Goal: Information Seeking & Learning: Learn about a topic

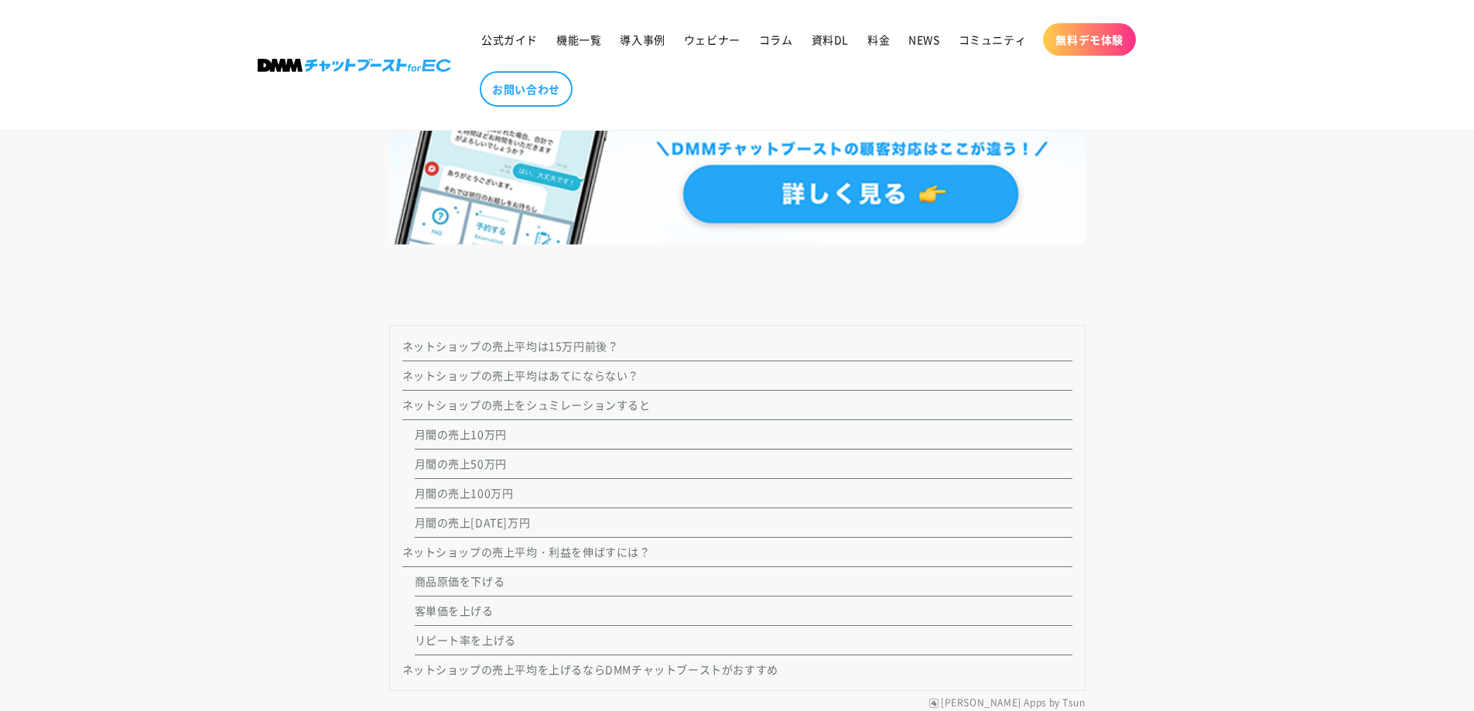
scroll to position [1624, 0]
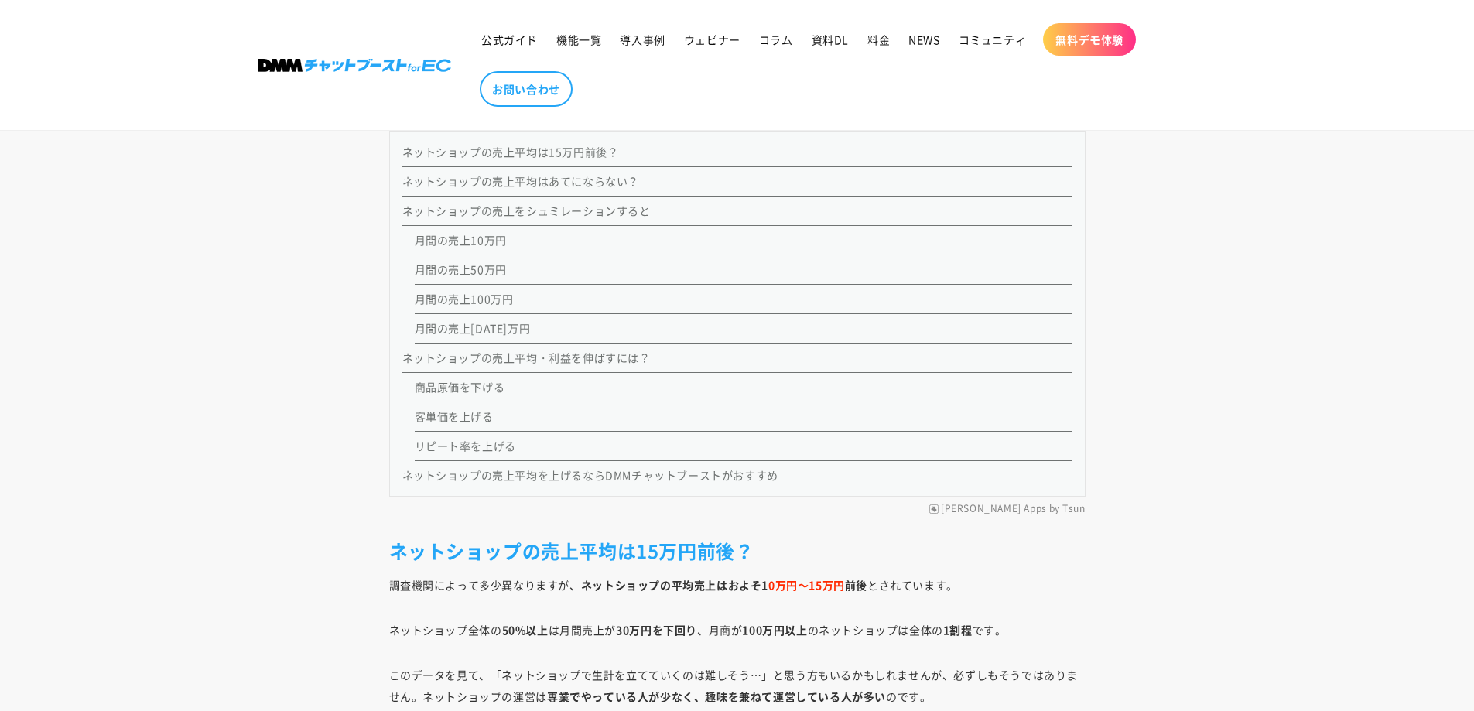
click at [556, 159] on link "ネットショップの売上平均は15万円前後？" at bounding box center [510, 151] width 217 height 15
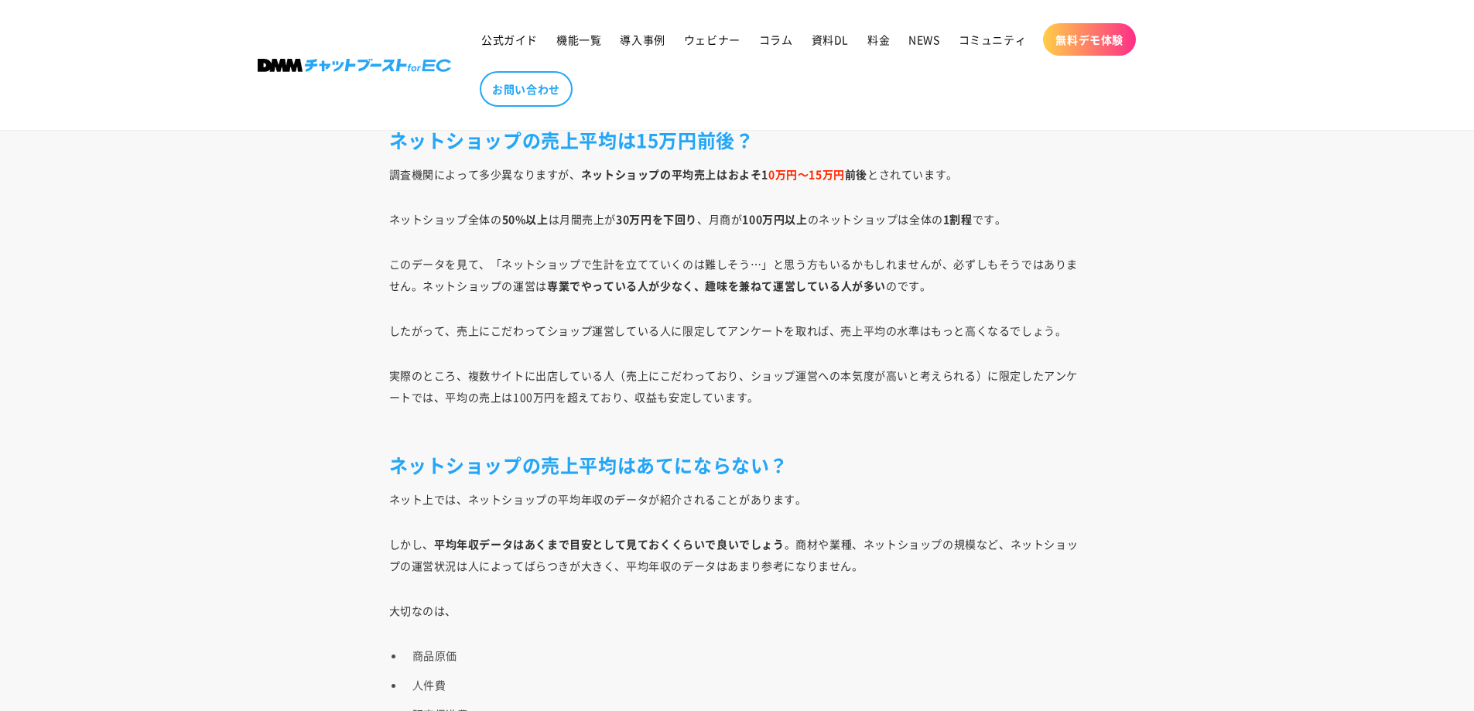
scroll to position [2163, 0]
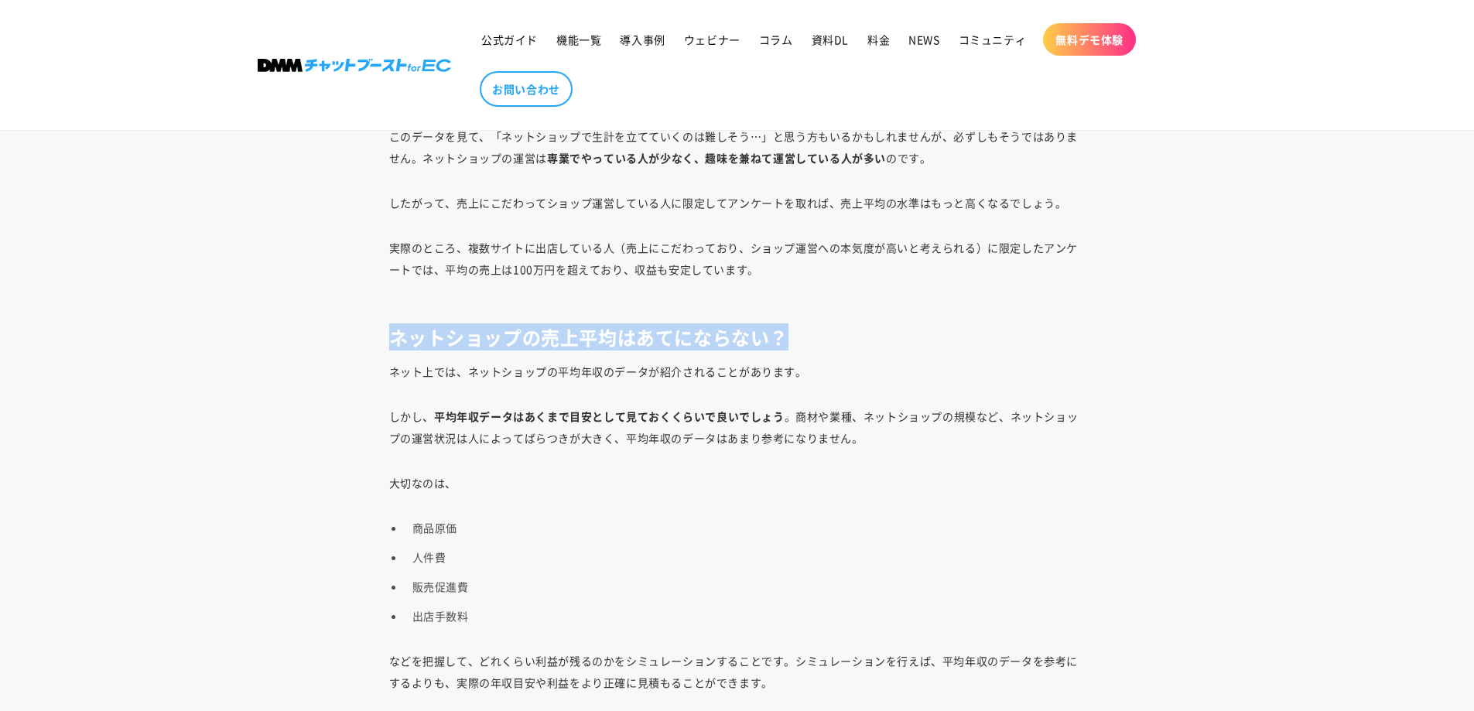
drag, startPoint x: 394, startPoint y: 343, endPoint x: 794, endPoint y: 343, distance: 399.9
click at [794, 343] on h2 "ネットショップの売上平均はあてにならない？" at bounding box center [737, 337] width 696 height 24
drag, startPoint x: 550, startPoint y: 347, endPoint x: 611, endPoint y: 347, distance: 61.1
click at [611, 347] on h2 "ネットショップの売上平均はあてにならない？" at bounding box center [737, 337] width 696 height 24
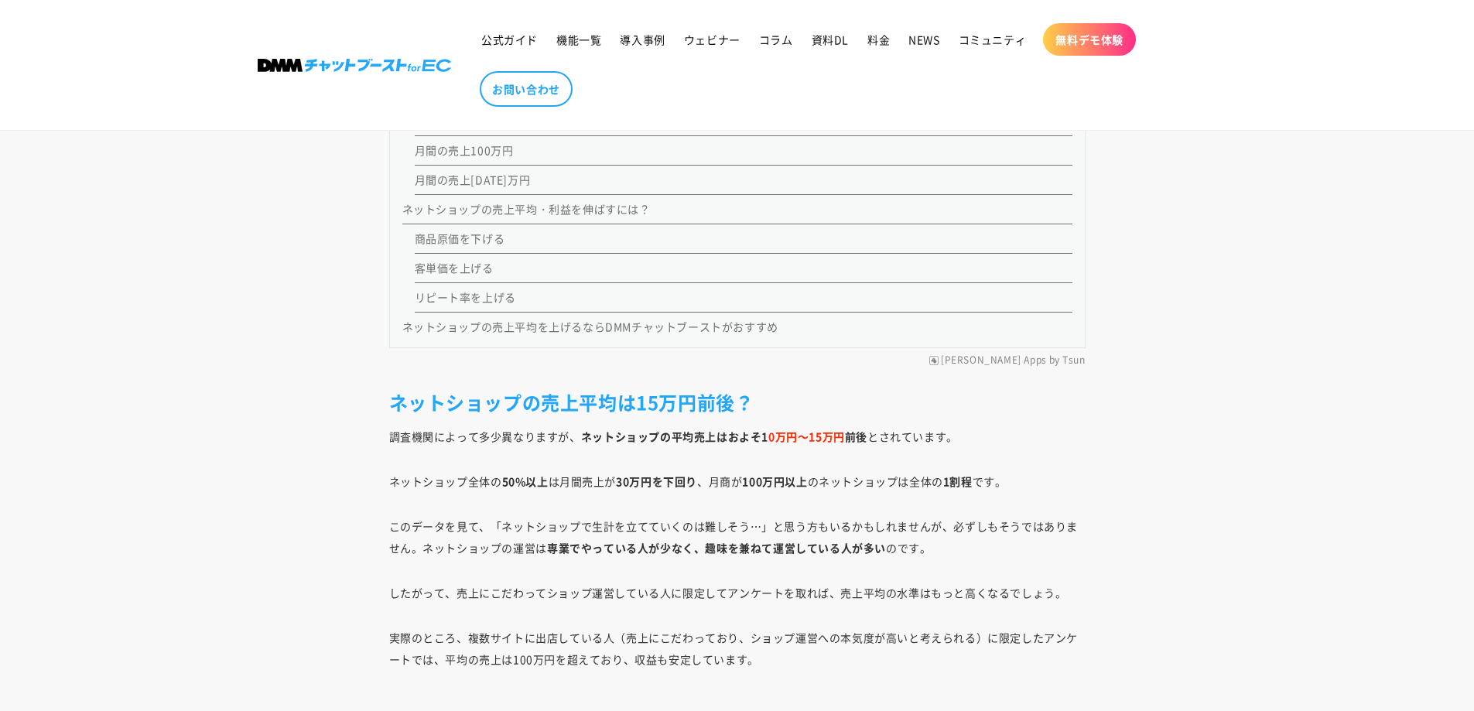
scroll to position [1621, 0]
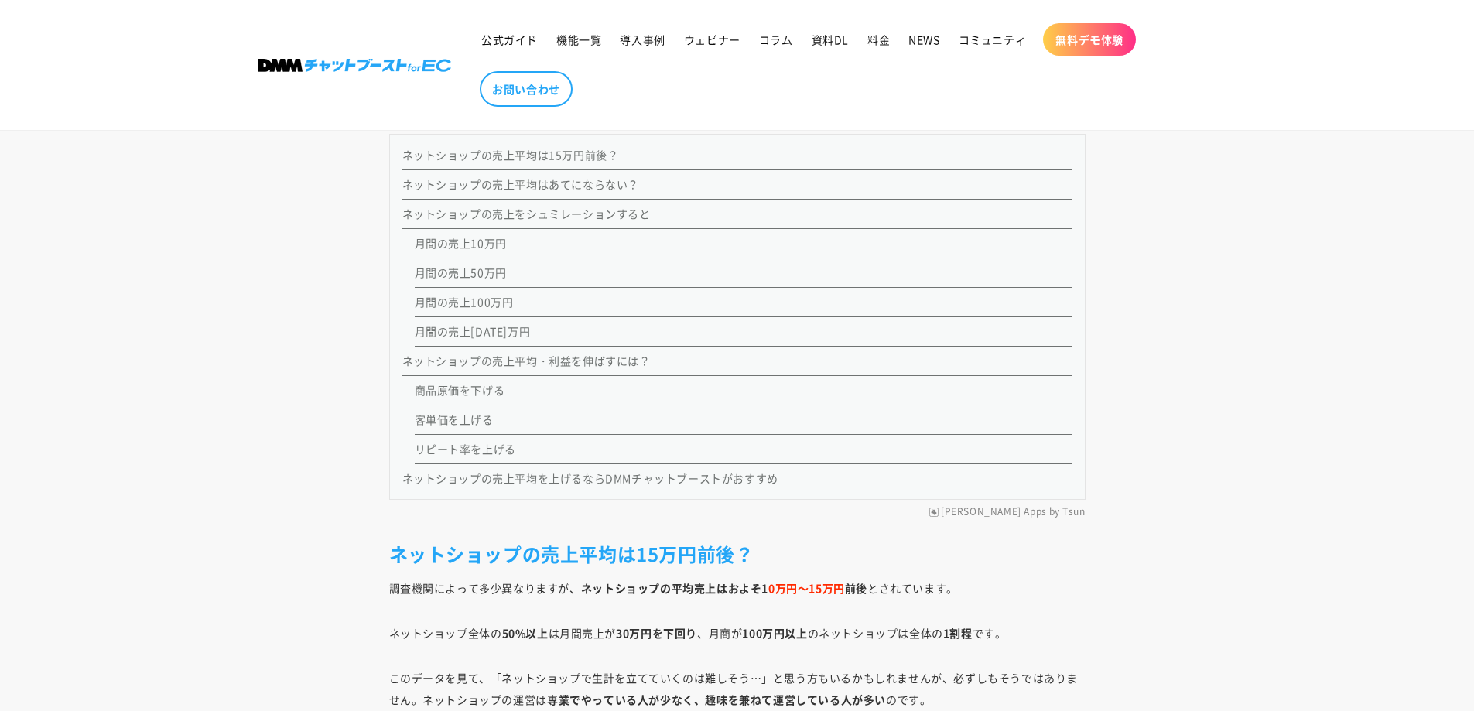
click at [516, 213] on link "ネットショップの売上をシュミレーションすると" at bounding box center [526, 213] width 248 height 15
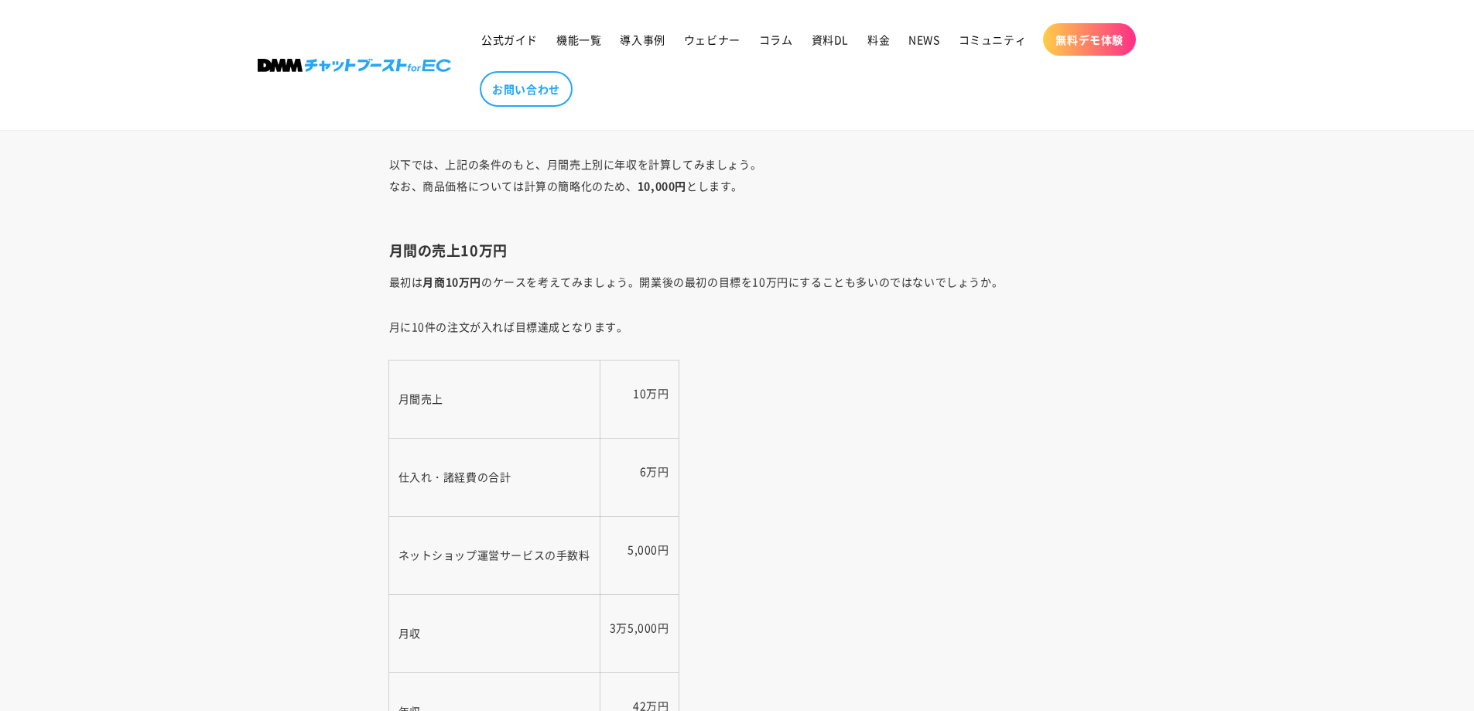
scroll to position [3519, 0]
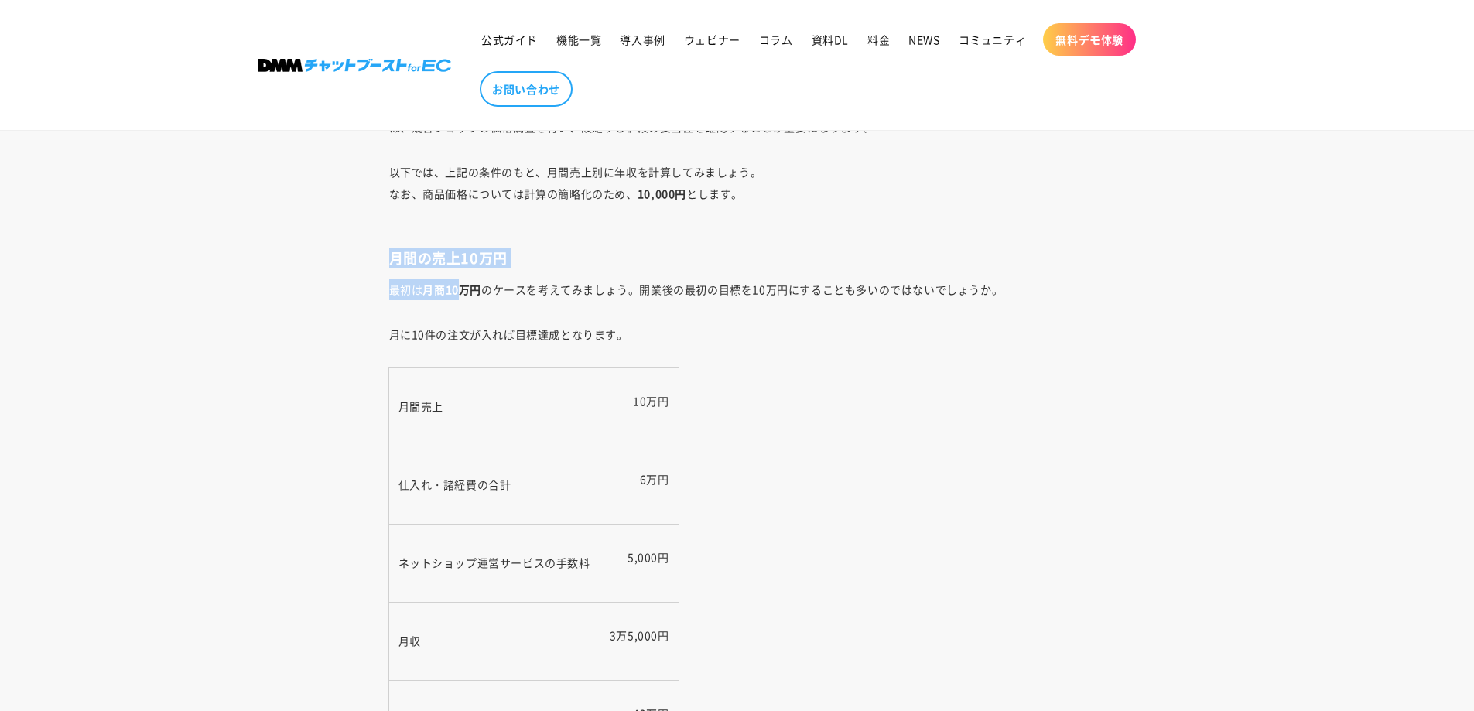
drag, startPoint x: 389, startPoint y: 259, endPoint x: 461, endPoint y: 285, distance: 76.3
click at [506, 294] on p "最初は 月商10万円 のケースを考えてみましょう。開業後の最初の目標を10万円にすることも多いのではないでしょうか。" at bounding box center [737, 289] width 696 height 22
drag, startPoint x: 556, startPoint y: 323, endPoint x: 572, endPoint y: 326, distance: 16.4
click at [569, 326] on p "月に10件の注文が入れば目標達成となります。" at bounding box center [737, 334] width 696 height 22
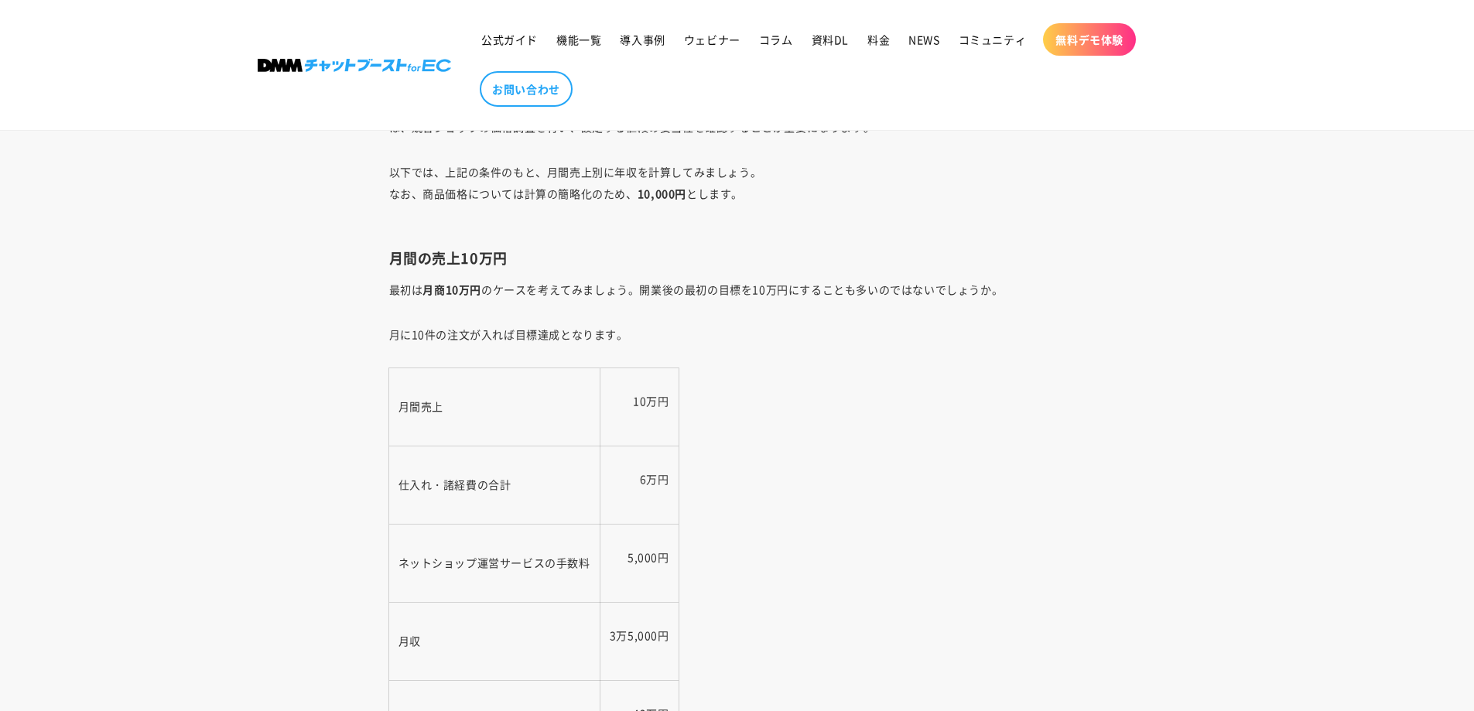
drag, startPoint x: 637, startPoint y: 398, endPoint x: 665, endPoint y: 399, distance: 27.9
click at [660, 398] on p "10万円" at bounding box center [640, 401] width 60 height 22
click at [661, 440] on td "10万円" at bounding box center [638, 407] width 78 height 78
drag, startPoint x: 633, startPoint y: 466, endPoint x: 705, endPoint y: 474, distance: 72.4
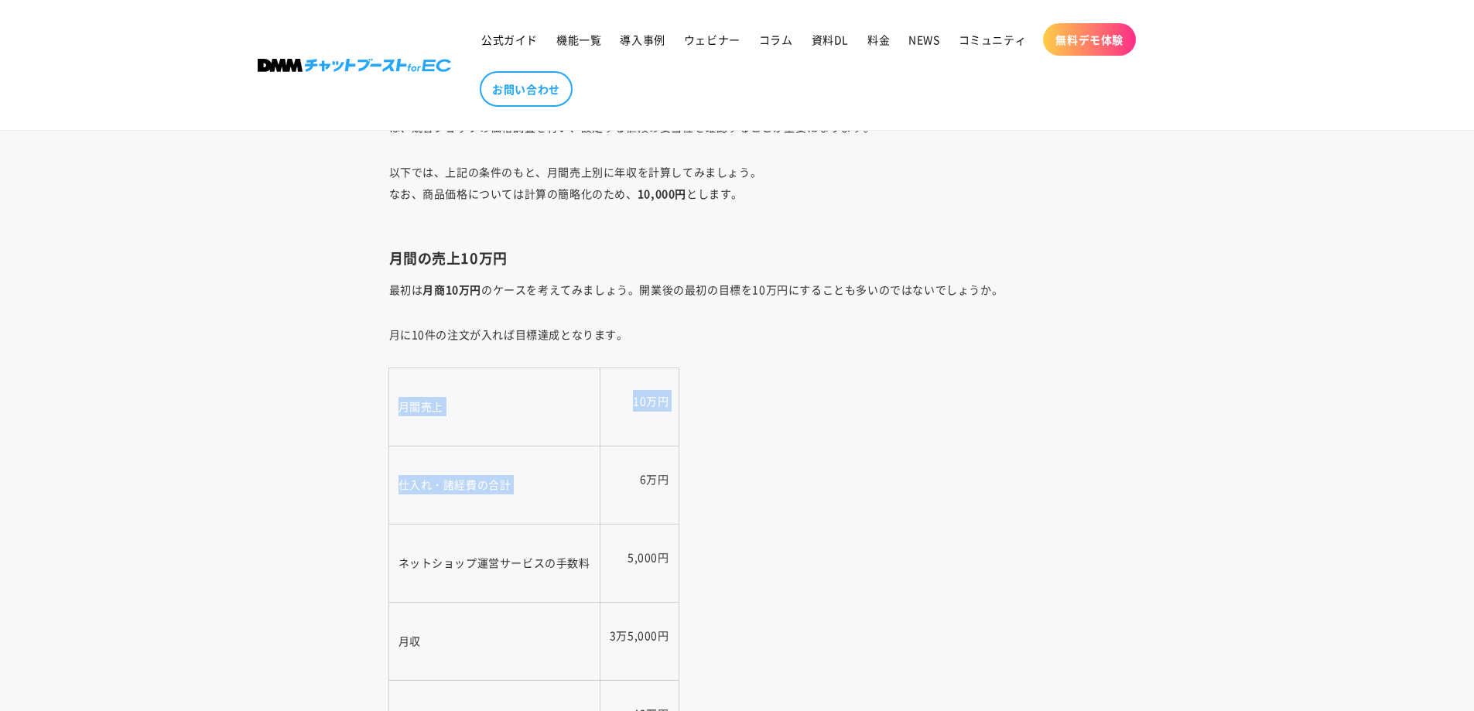
drag, startPoint x: 627, startPoint y: 549, endPoint x: 706, endPoint y: 563, distance: 80.1
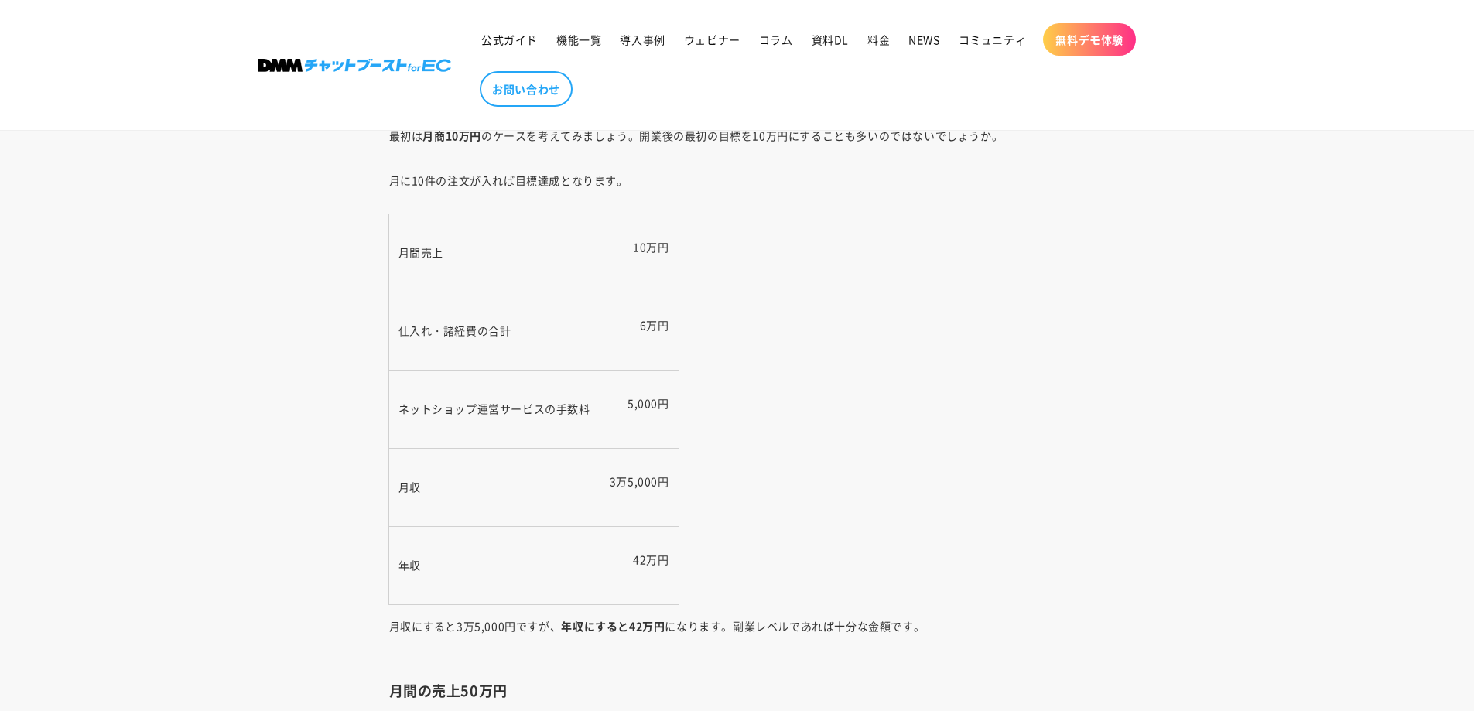
scroll to position [3674, 0]
drag, startPoint x: 565, startPoint y: 464, endPoint x: 779, endPoint y: 487, distance: 214.7
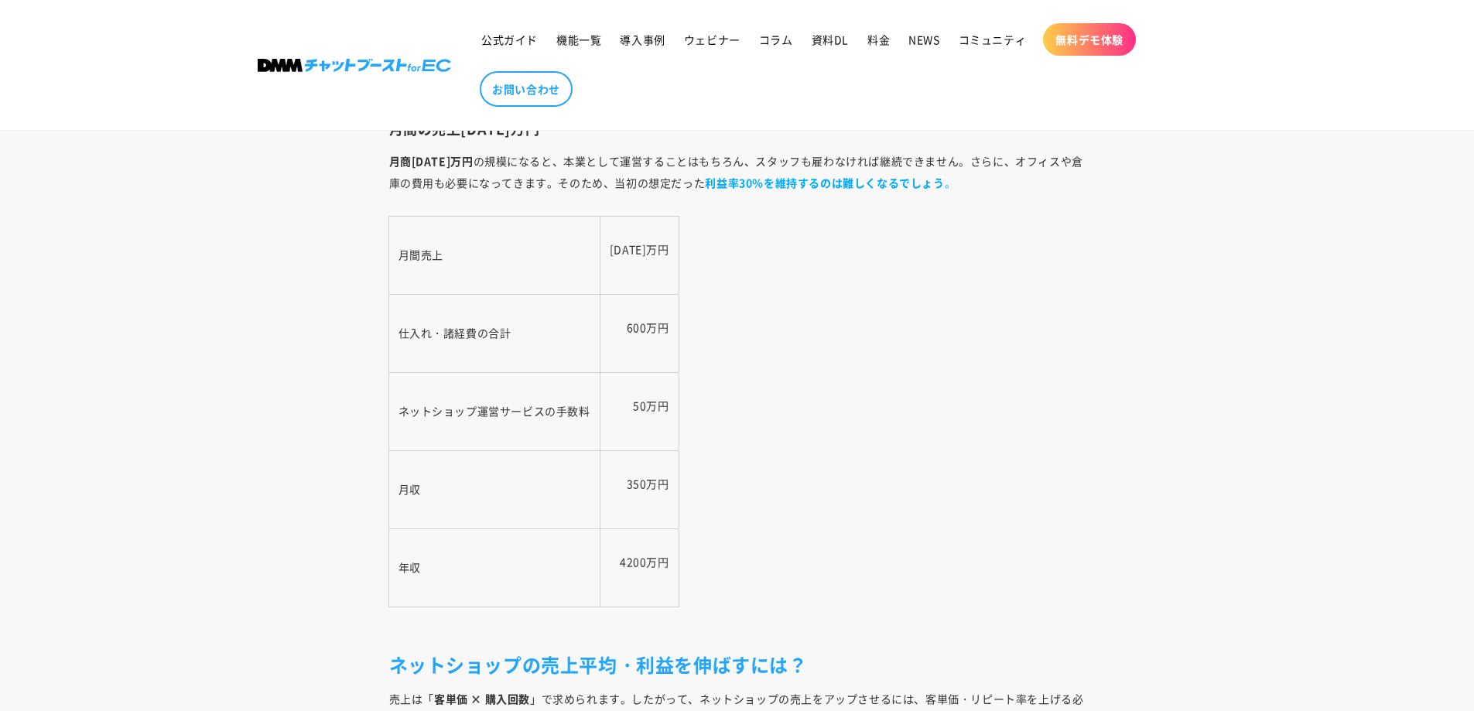
scroll to position [5298, 0]
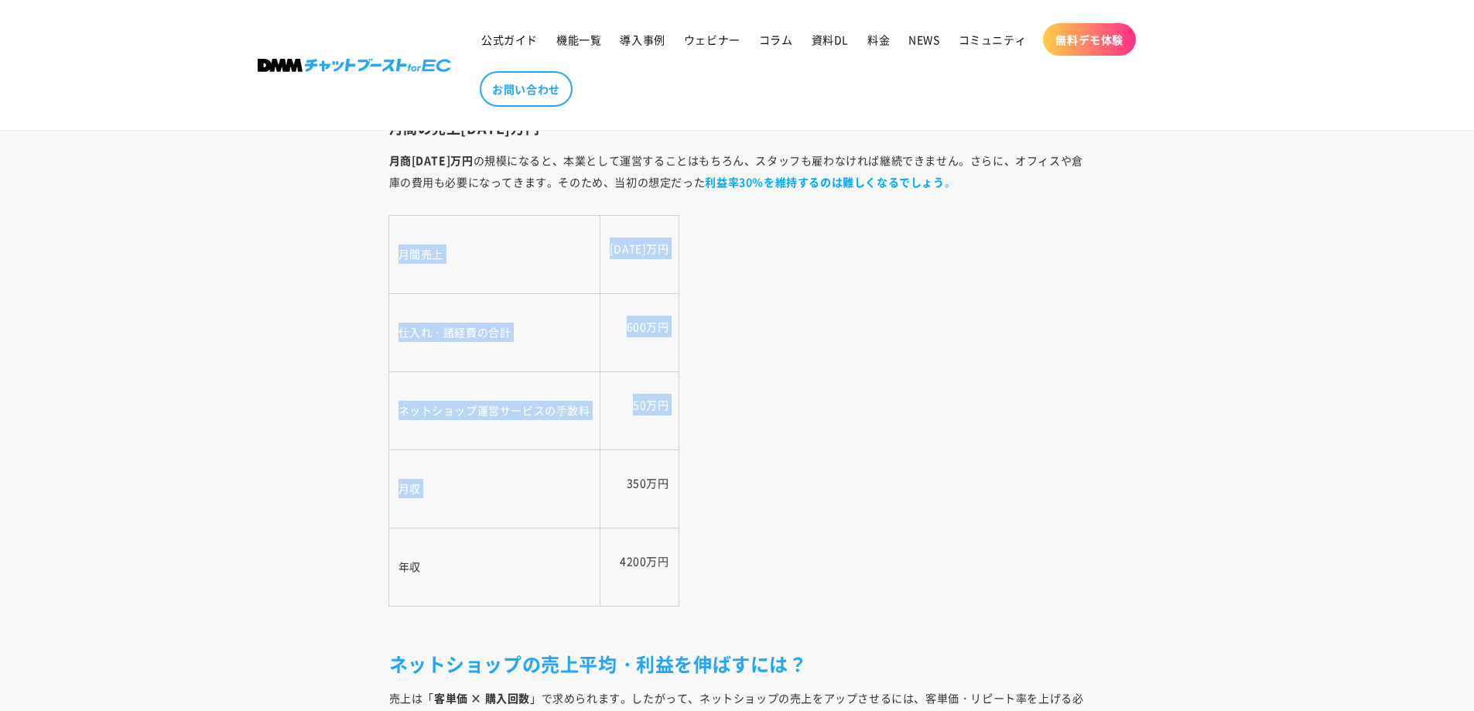
drag, startPoint x: 599, startPoint y: 479, endPoint x: 668, endPoint y: 480, distance: 68.8
click at [662, 485] on td "350万円" at bounding box center [638, 488] width 78 height 78
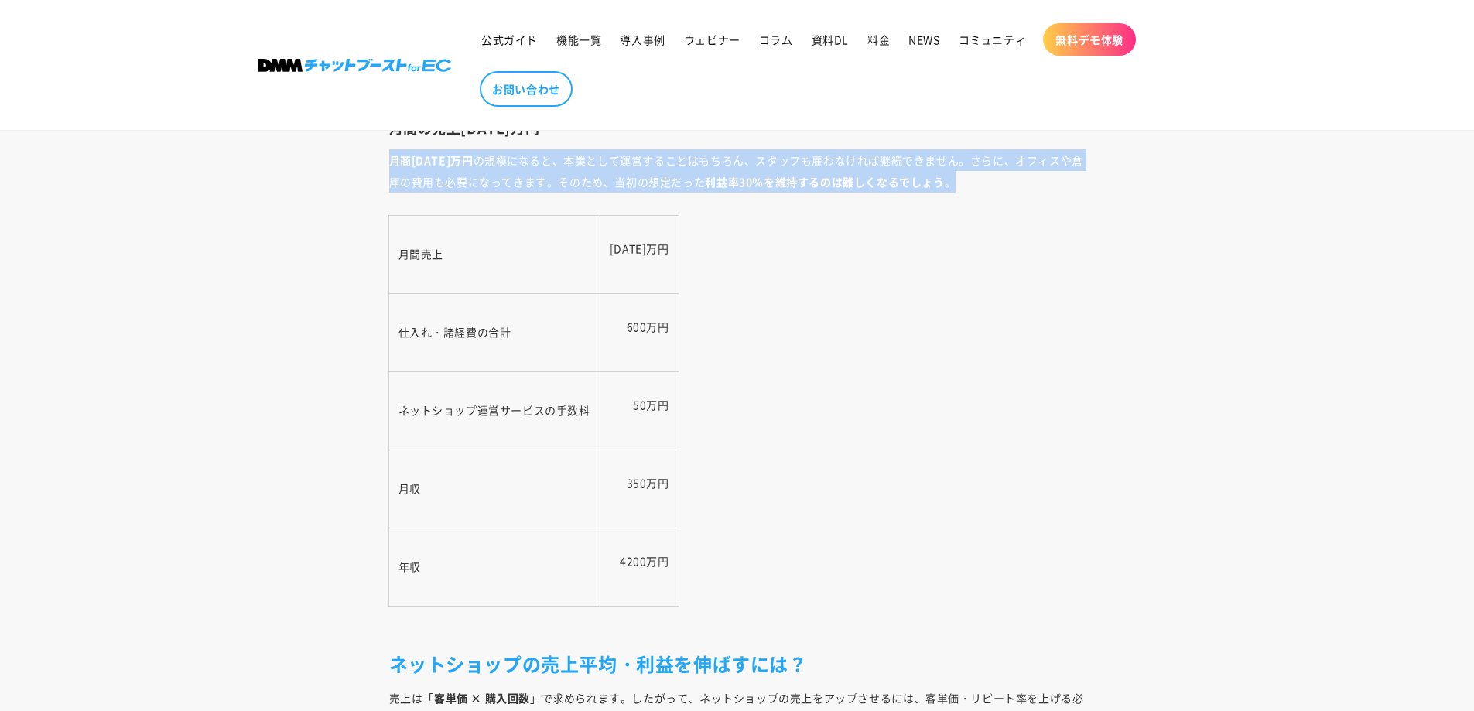
drag, startPoint x: 384, startPoint y: 158, endPoint x: 955, endPoint y: 191, distance: 572.6
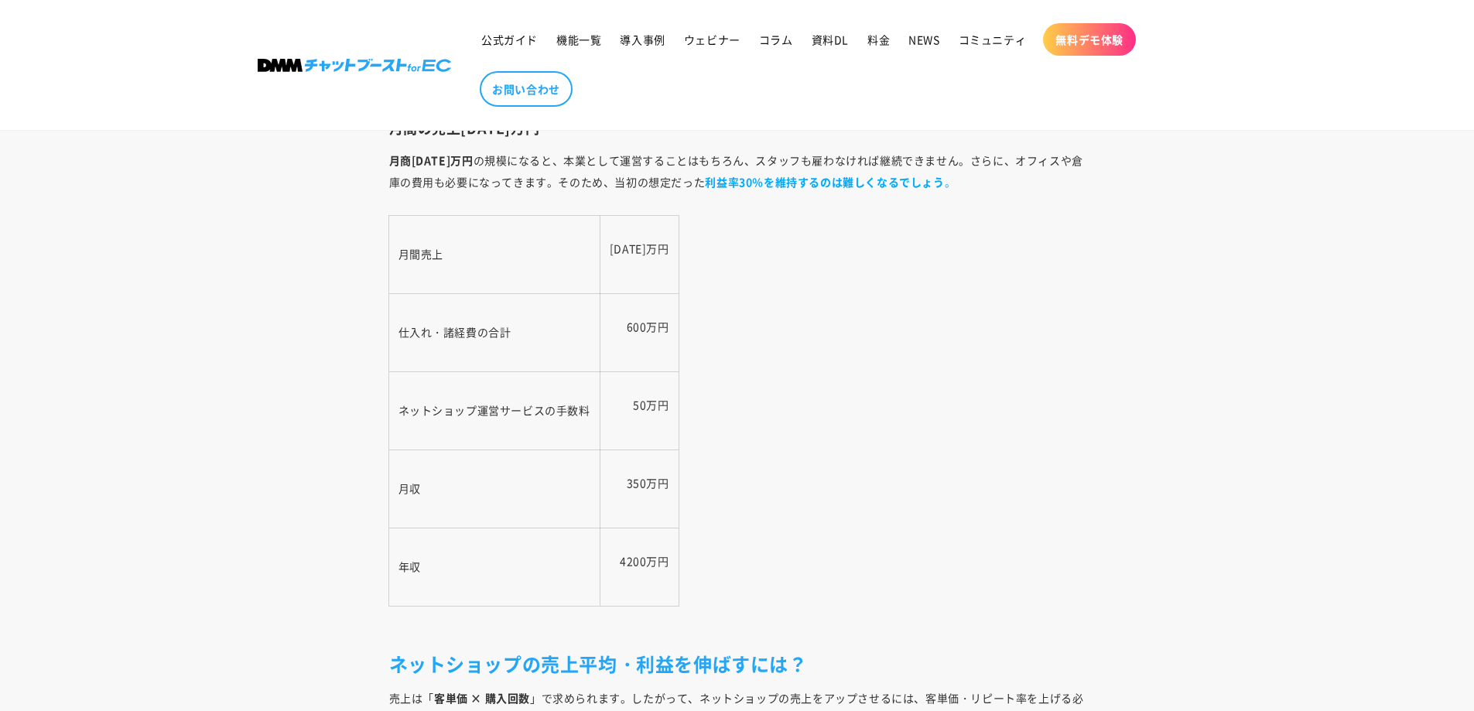
drag, startPoint x: 609, startPoint y: 252, endPoint x: 711, endPoint y: 252, distance: 102.1
drag, startPoint x: 660, startPoint y: 343, endPoint x: 713, endPoint y: 356, distance: 54.8
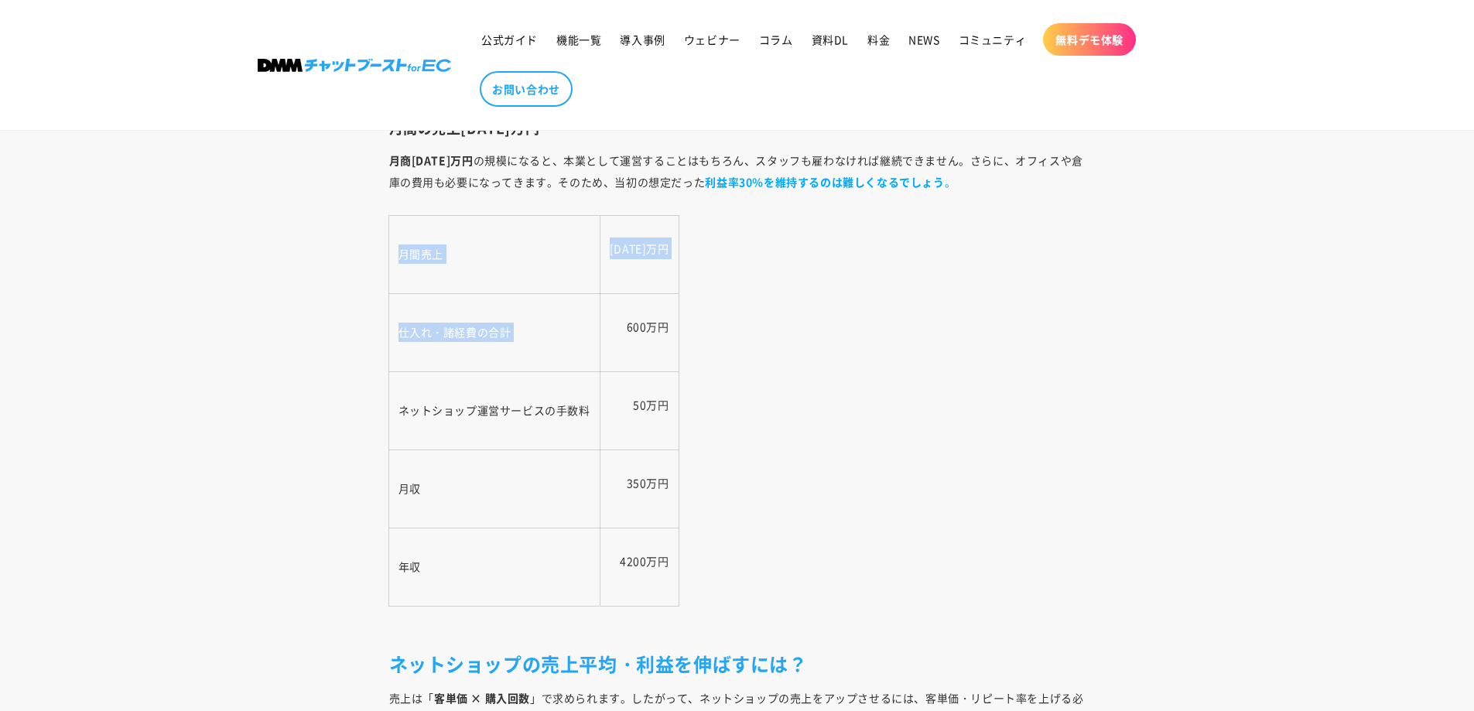
drag, startPoint x: 600, startPoint y: 430, endPoint x: 603, endPoint y: 441, distance: 11.1
click at [602, 435] on td "50万円" at bounding box center [638, 410] width 78 height 78
drag, startPoint x: 603, startPoint y: 487, endPoint x: 617, endPoint y: 493, distance: 15.6
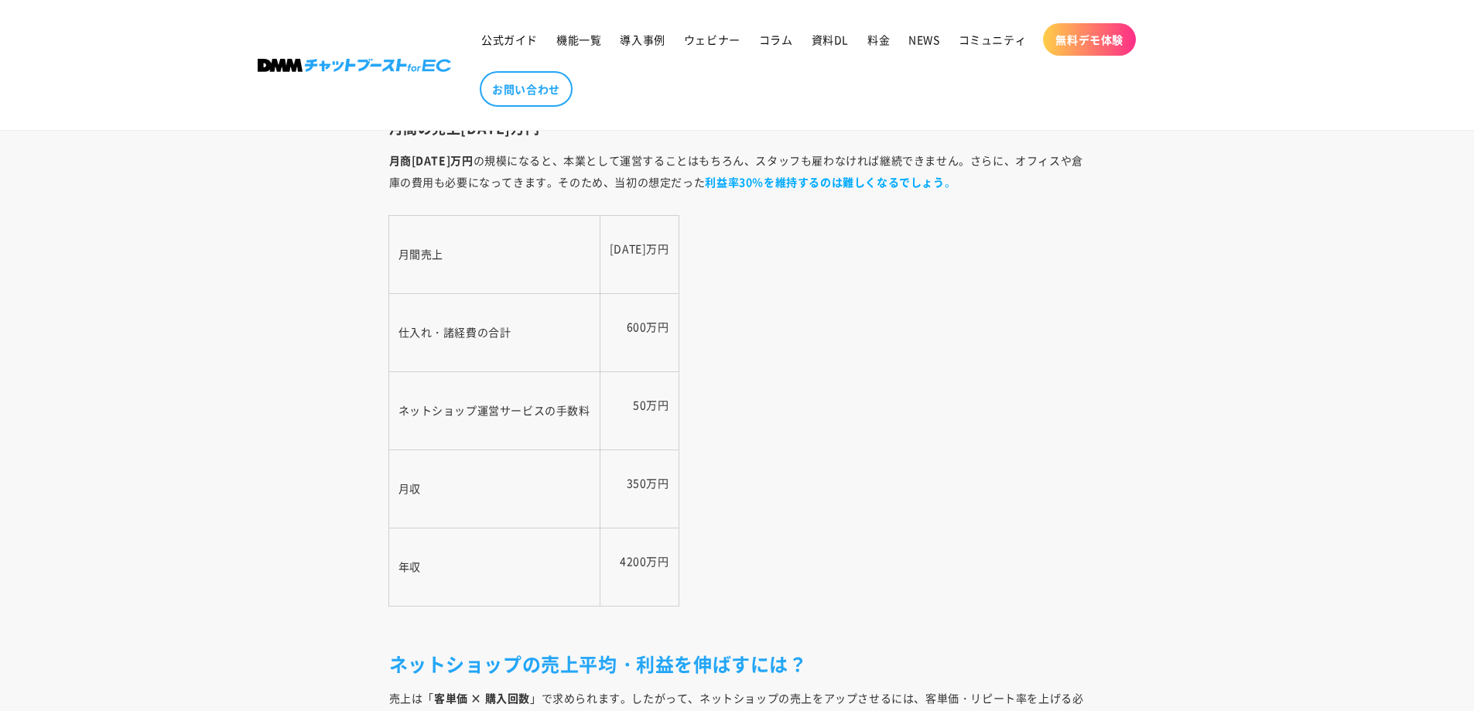
click at [605, 491] on td "350万円" at bounding box center [638, 488] width 78 height 78
click at [630, 493] on td "350万円" at bounding box center [638, 488] width 78 height 78
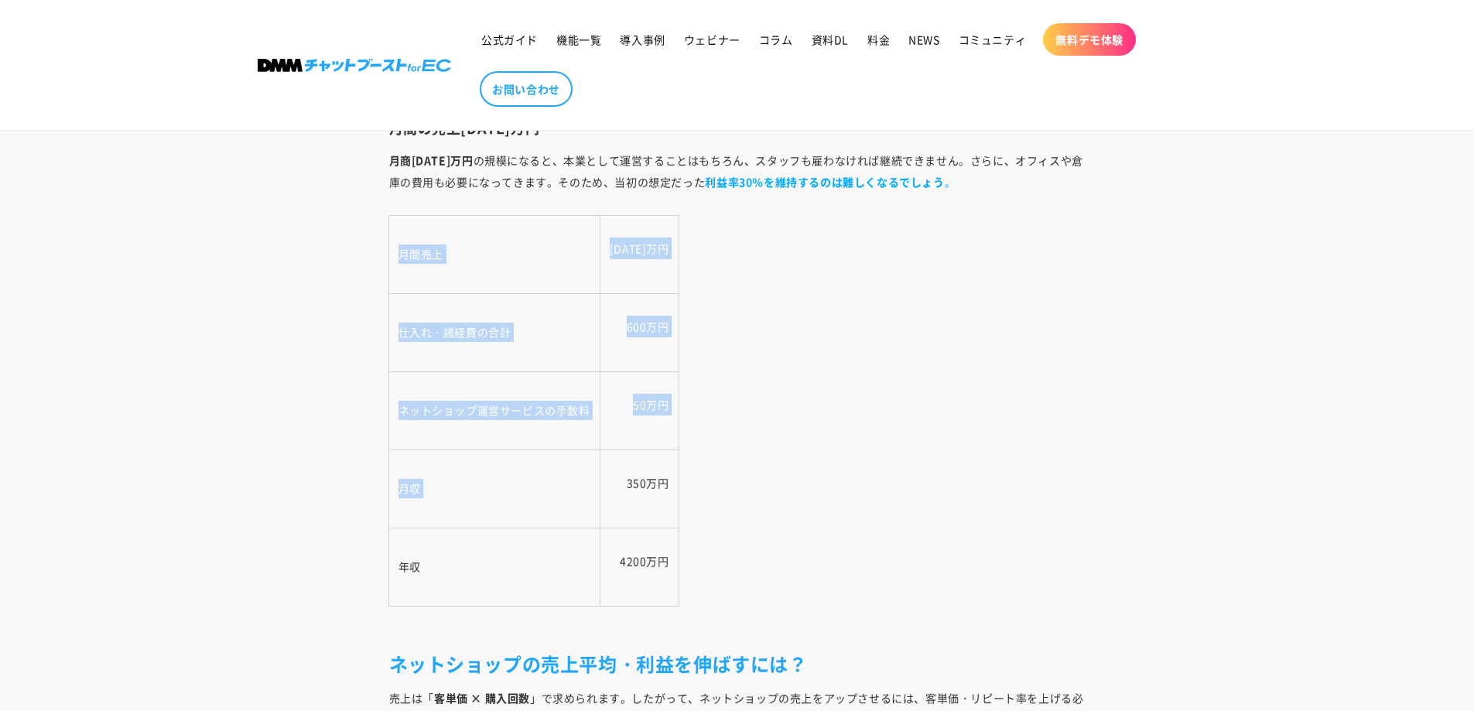
drag, startPoint x: 601, startPoint y: 480, endPoint x: 827, endPoint y: 480, distance: 225.9
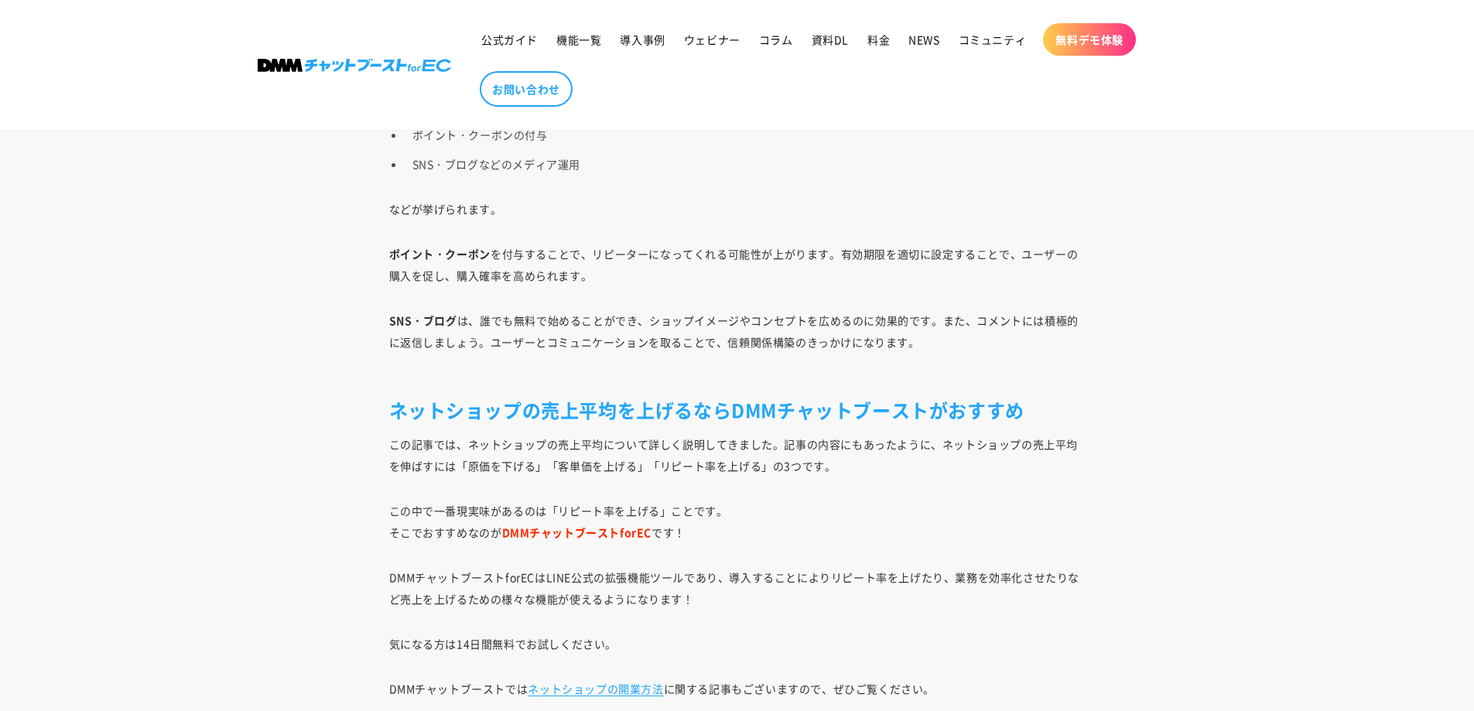
scroll to position [7310, 0]
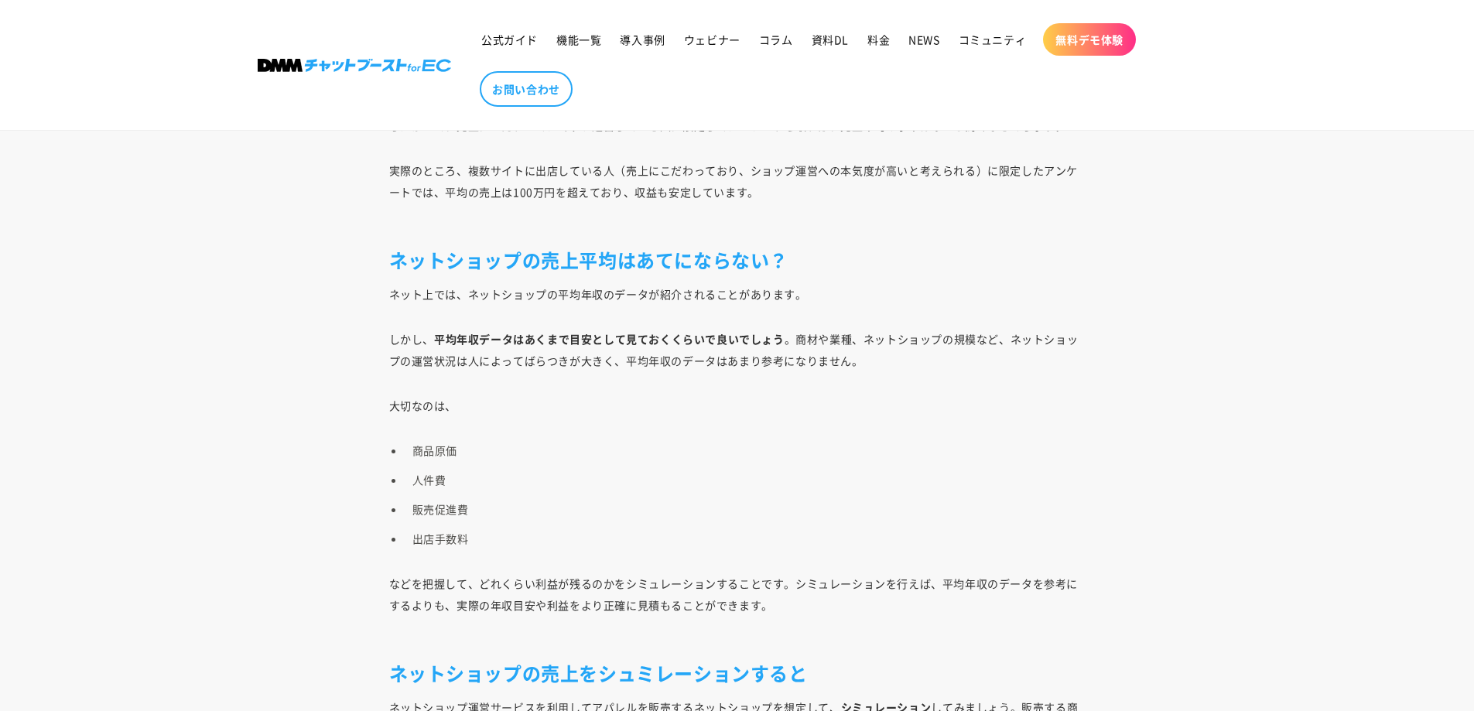
scroll to position [1624, 0]
